Goal: Information Seeking & Learning: Learn about a topic

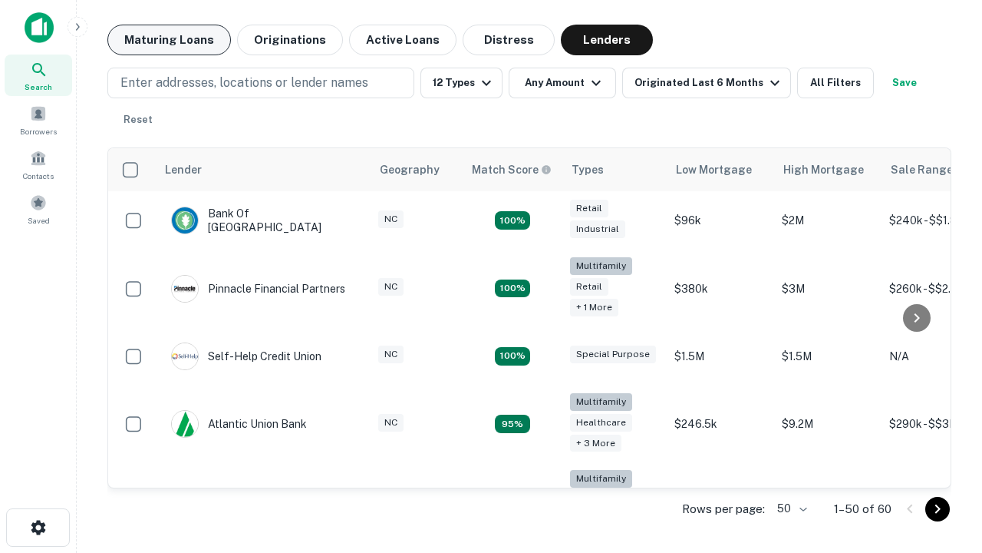
click at [169, 40] on button "Maturing Loans" at bounding box center [169, 40] width 124 height 31
